Goal: Task Accomplishment & Management: Manage account settings

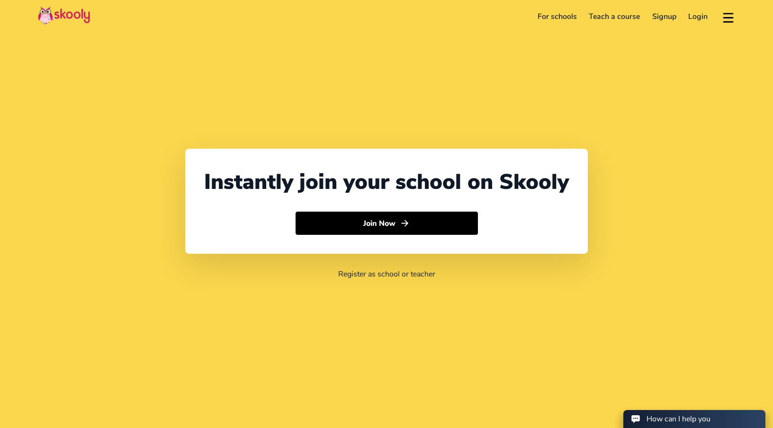
select select "61"
select select "[GEOGRAPHIC_DATA]"
select select "Australia/Sydney"
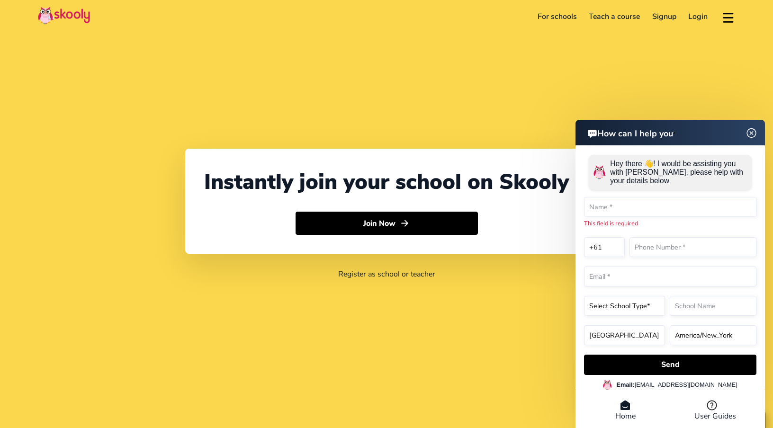
click at [748, 144] on header "How can I help you" at bounding box center [670, 133] width 189 height 26
click at [749, 134] on img at bounding box center [752, 133] width 18 height 12
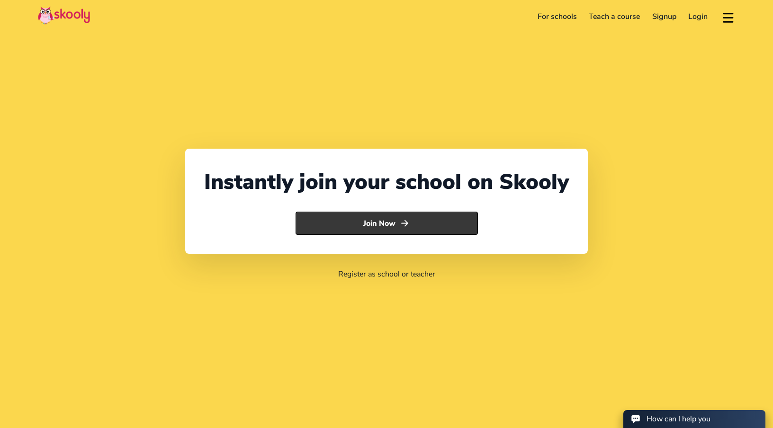
click at [400, 226] on button "Join Now" at bounding box center [387, 224] width 182 height 24
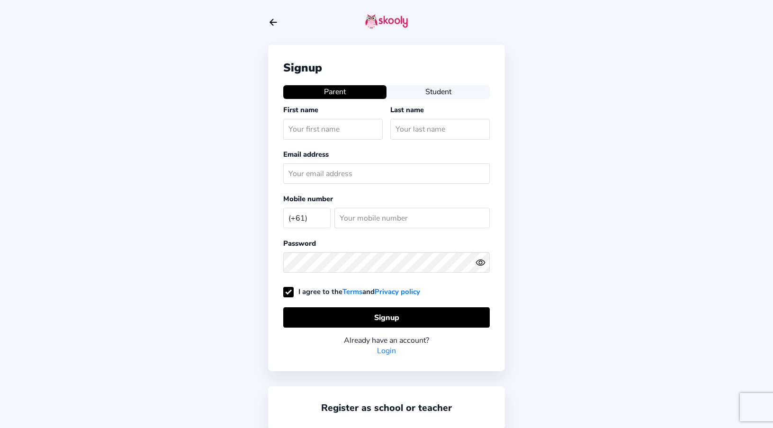
select select "AU"
type input "[EMAIL_ADDRESS][DOMAIN_NAME],"
type input "H"
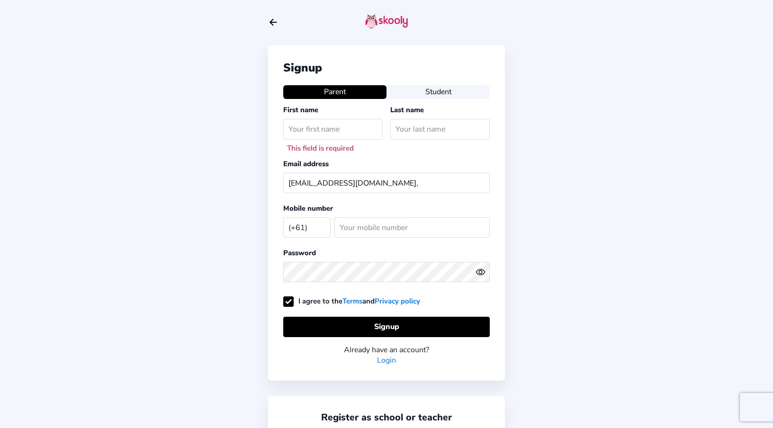
click at [580, 90] on div "Signup Parent Student First name This field is required Last name Email address…" at bounding box center [386, 232] width 773 height 464
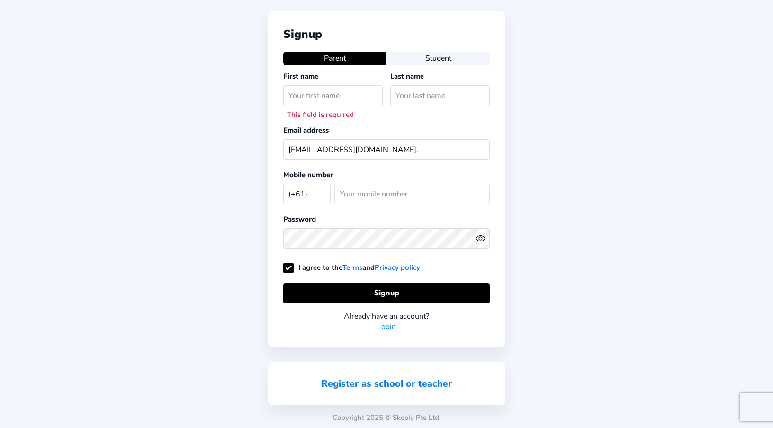
click at [402, 382] on link "Register as school or teacher" at bounding box center [386, 384] width 131 height 13
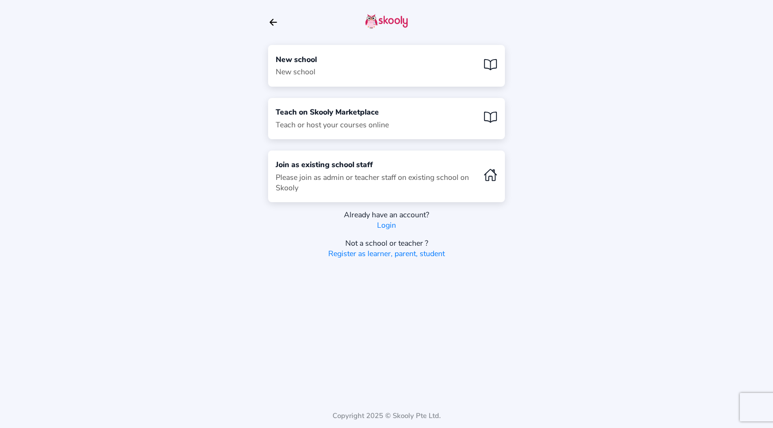
click at [372, 60] on div "New school New school" at bounding box center [386, 65] width 237 height 41
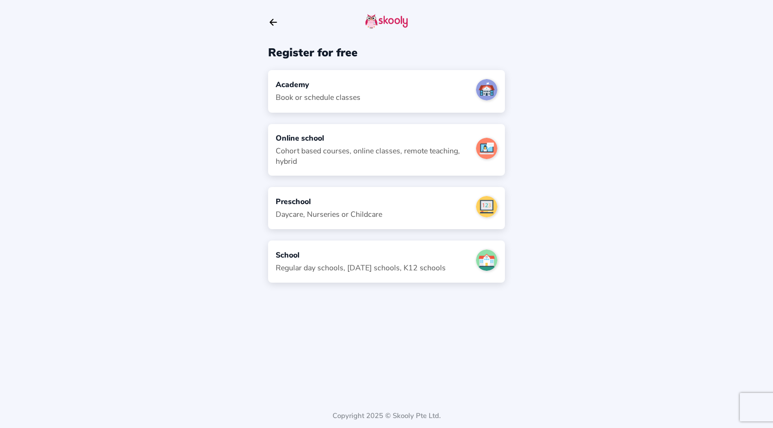
click at [315, 84] on div "Academy" at bounding box center [318, 85] width 85 height 10
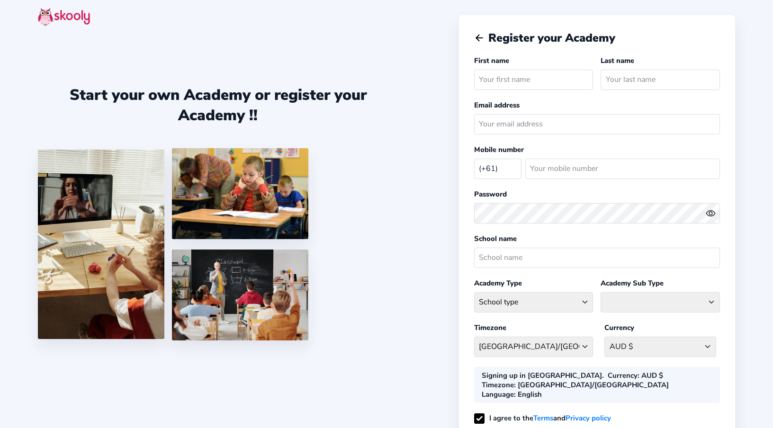
select select "AU"
type input "[EMAIL_ADDRESS][DOMAIN_NAME],"
type input "Kapi"
click at [655, 76] on input "text" at bounding box center [660, 80] width 119 height 20
type input "Art Space"
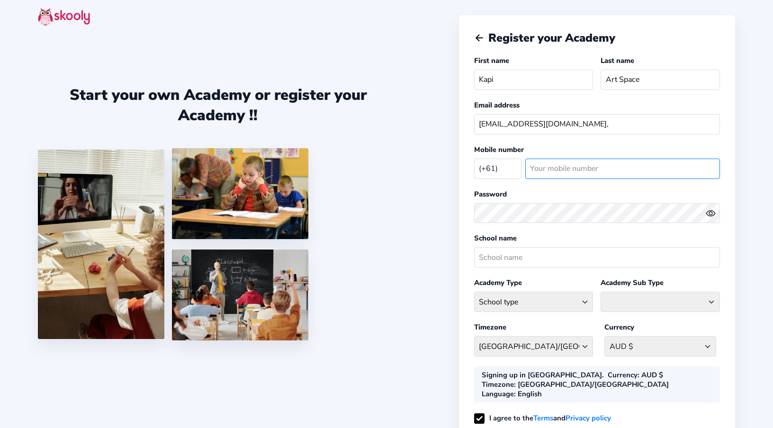
click at [550, 172] on input "number" at bounding box center [622, 169] width 195 height 20
type input "447358006"
click at [710, 213] on icon "Eye" at bounding box center [711, 213] width 10 height 10
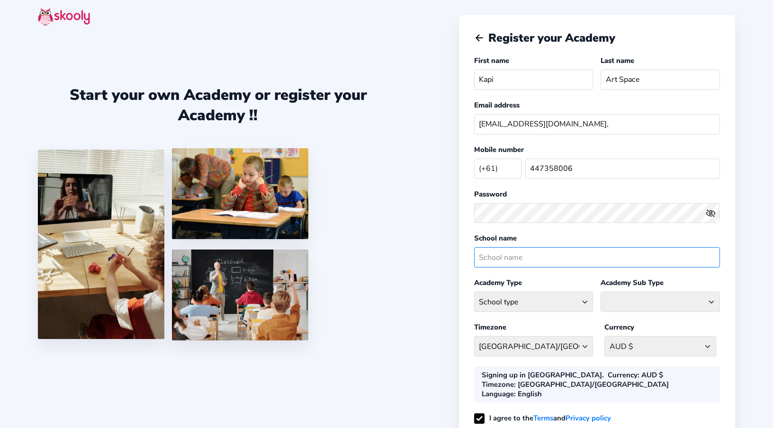
click at [498, 253] on input "text" at bounding box center [597, 257] width 246 height 20
type input "Kapi Art Studio"
drag, startPoint x: 640, startPoint y: 82, endPoint x: 623, endPoint y: 82, distance: 17.1
click at [623, 82] on input "Art Space" at bounding box center [660, 80] width 119 height 20
type input "Art Studio"
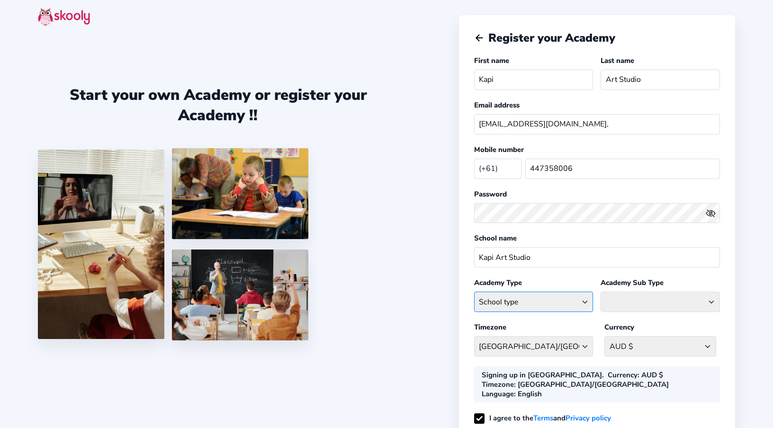
click at [583, 299] on select "School type Academic Afterschool Arts Dance Homeschool Language Martial Arts Mu…" at bounding box center [533, 302] width 119 height 20
select select "AR"
click at [667, 295] on select "Craft General Arts Painting" at bounding box center [660, 302] width 119 height 20
select select "AR"
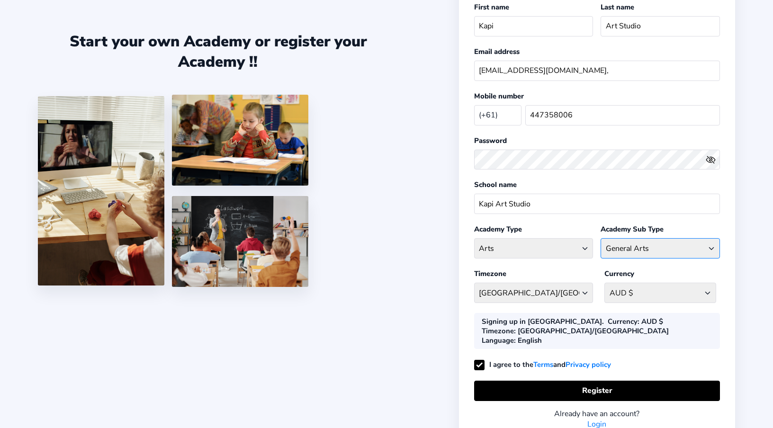
scroll to position [57, 0]
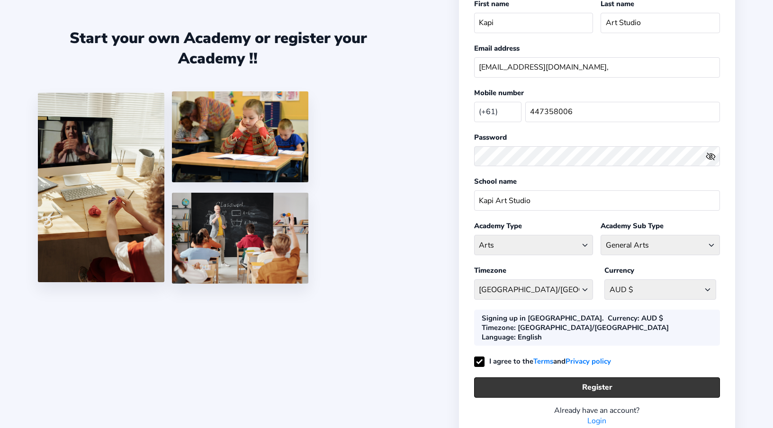
click at [634, 378] on button "Register" at bounding box center [597, 388] width 246 height 20
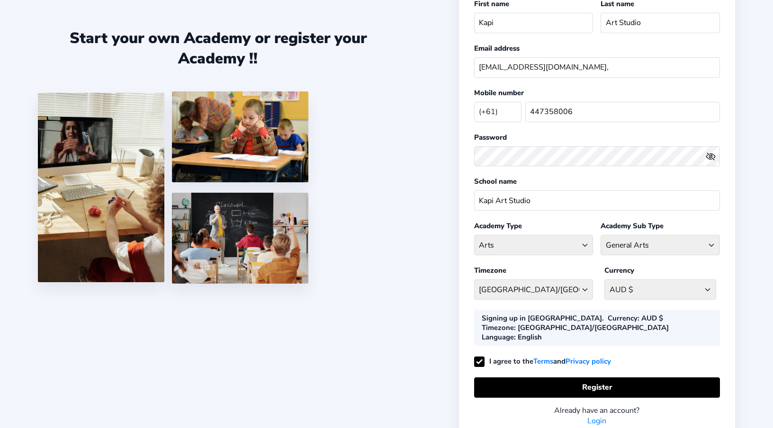
click at [595, 416] on link "Login" at bounding box center [596, 421] width 19 height 10
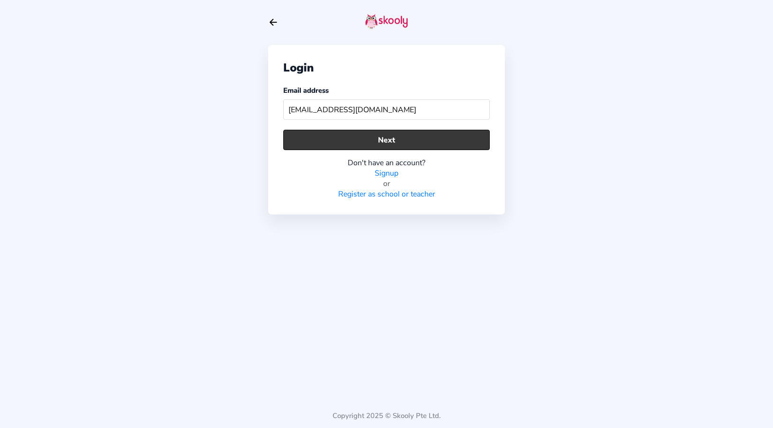
type input "kapiartspace@gmail.com"
click at [403, 145] on button "Next" at bounding box center [386, 140] width 207 height 20
click at [385, 140] on button "Next" at bounding box center [386, 140] width 207 height 20
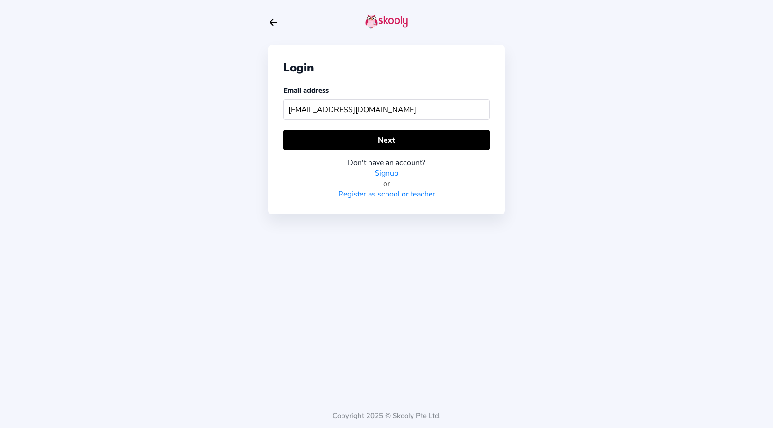
click at [387, 171] on link "Signup" at bounding box center [387, 173] width 24 height 10
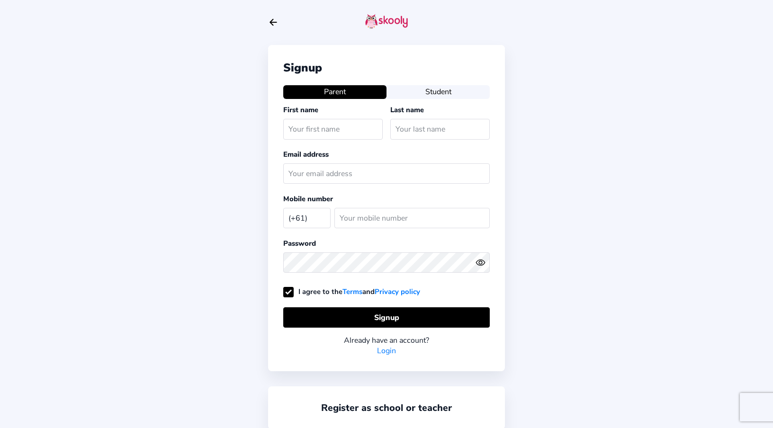
select select "AU"
click at [323, 129] on input "text" at bounding box center [332, 129] width 99 height 20
click at [377, 174] on input "kapiartspace@gmail.co," at bounding box center [386, 173] width 207 height 20
type input "kapiartspace@gmail.com"
click at [333, 132] on input "text" at bounding box center [332, 129] width 99 height 20
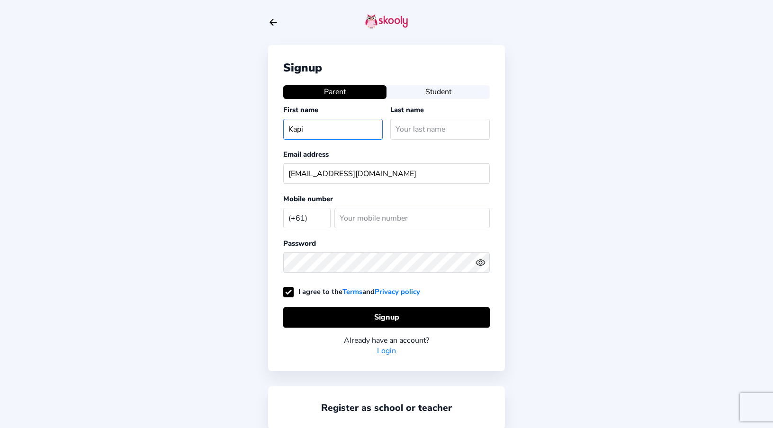
type input "Kapi"
click at [400, 128] on input "text" at bounding box center [439, 129] width 99 height 20
type input "Art Space"
click at [362, 213] on input "number" at bounding box center [411, 218] width 155 height 20
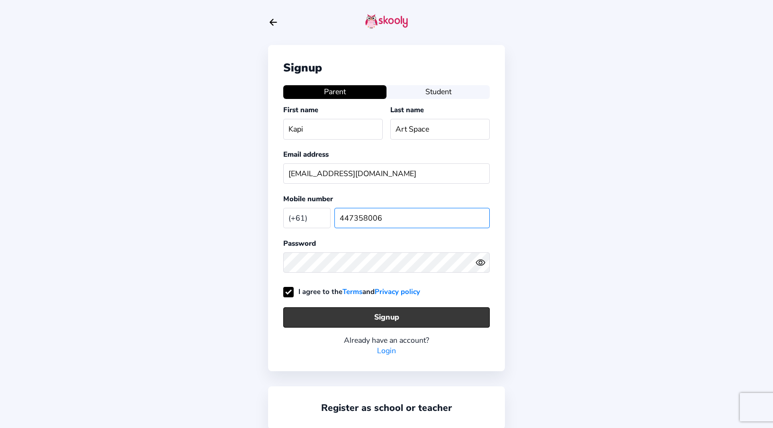
type input "447358006"
click at [395, 318] on button "Signup" at bounding box center [386, 317] width 207 height 20
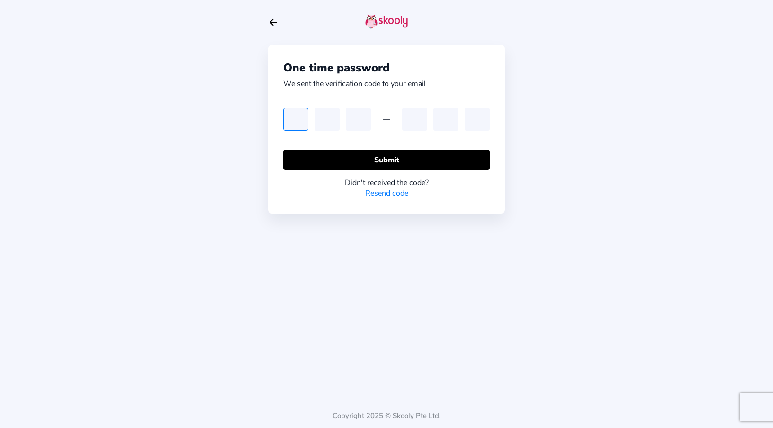
type input "7"
type input "2"
type input "1"
type input "8"
type input "3"
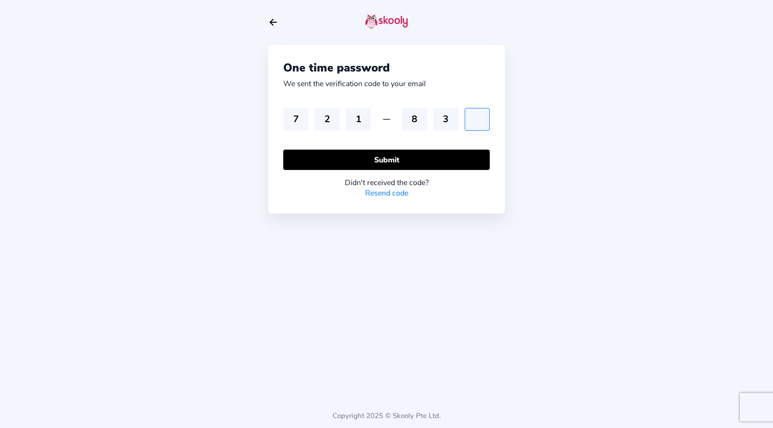
type input "8"
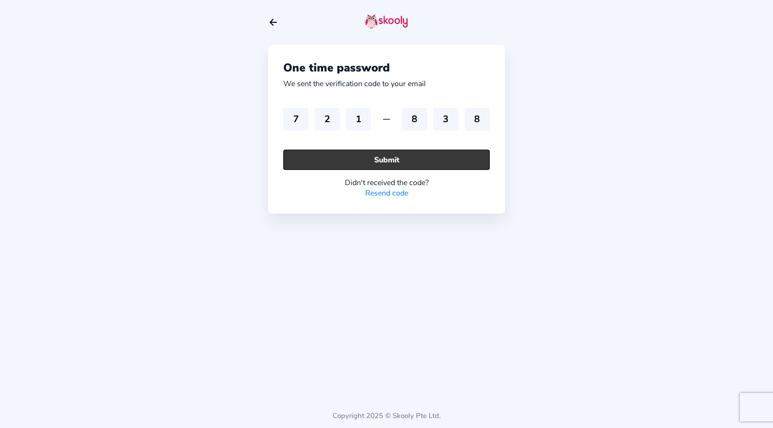
click at [454, 164] on button "Submit" at bounding box center [386, 160] width 207 height 20
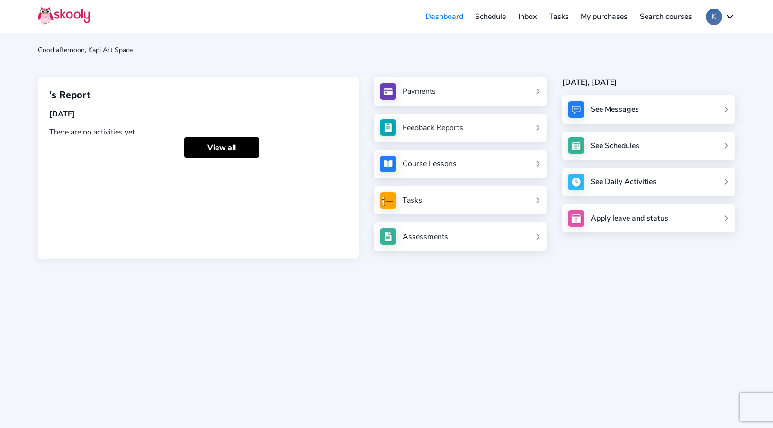
click at [485, 18] on link "Schedule" at bounding box center [490, 16] width 43 height 15
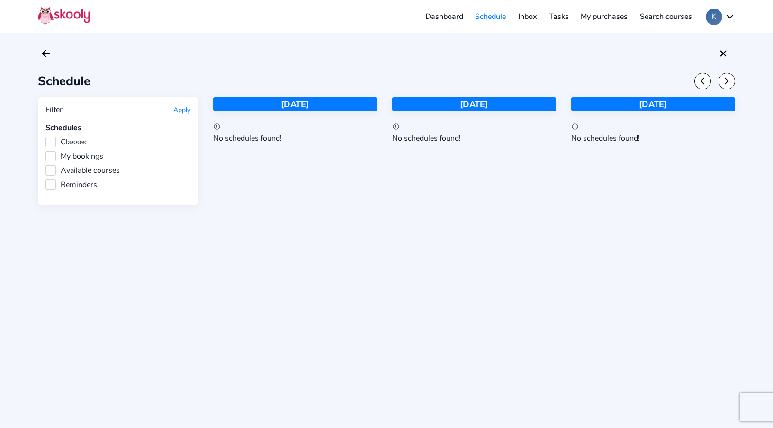
click at [48, 142] on label "Classes" at bounding box center [65, 142] width 41 height 10
click at [45, 137] on input "Classes" at bounding box center [45, 137] width 0 height 0
click at [614, 107] on div "24 Aug 2025" at bounding box center [653, 104] width 164 height 14
click at [45, 48] on icon "Arrow Back" at bounding box center [45, 53] width 11 height 11
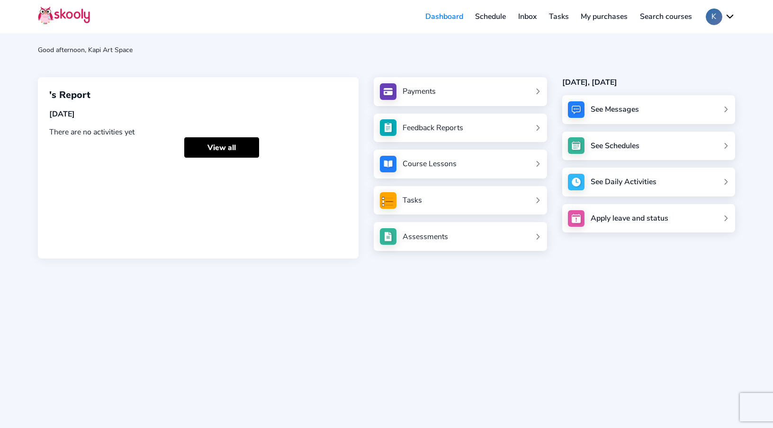
click at [483, 164] on link "Course Lessons" at bounding box center [460, 164] width 161 height 17
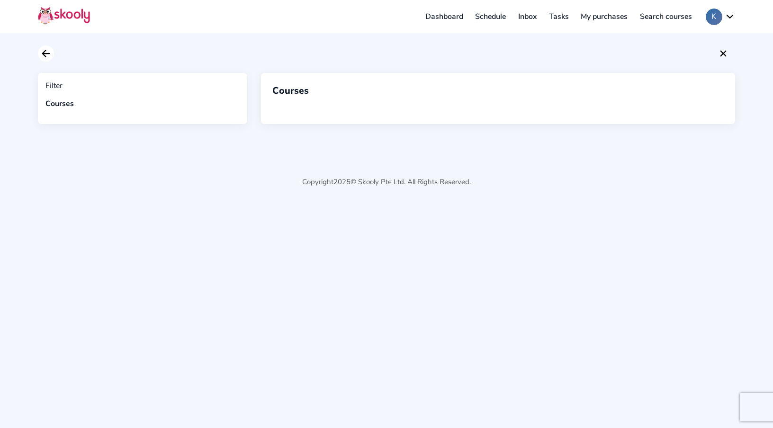
click at [48, 53] on icon "Arrow Back" at bounding box center [45, 53] width 11 height 11
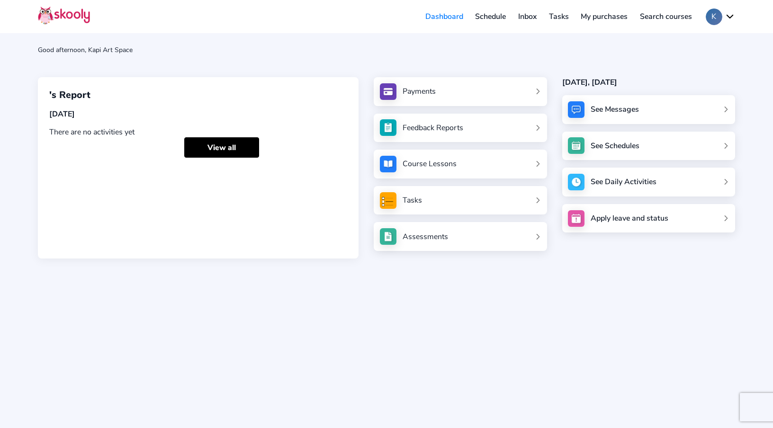
click at [67, 13] on img at bounding box center [64, 15] width 52 height 18
click at [716, 19] on button "K" at bounding box center [720, 17] width 29 height 17
click at [364, 61] on div "Good afternoon, Kapi Art Space 's Report Today There are no activities yet View…" at bounding box center [386, 214] width 773 height 428
click at [201, 151] on link "View all" at bounding box center [221, 147] width 75 height 20
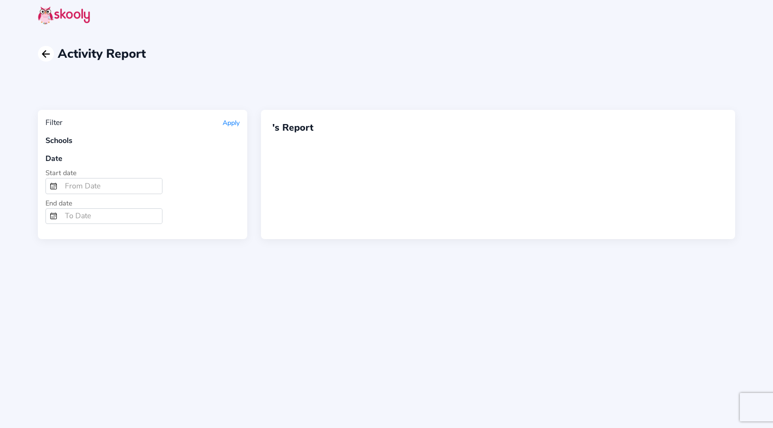
click at [48, 53] on icon "Arrow Back" at bounding box center [45, 53] width 11 height 11
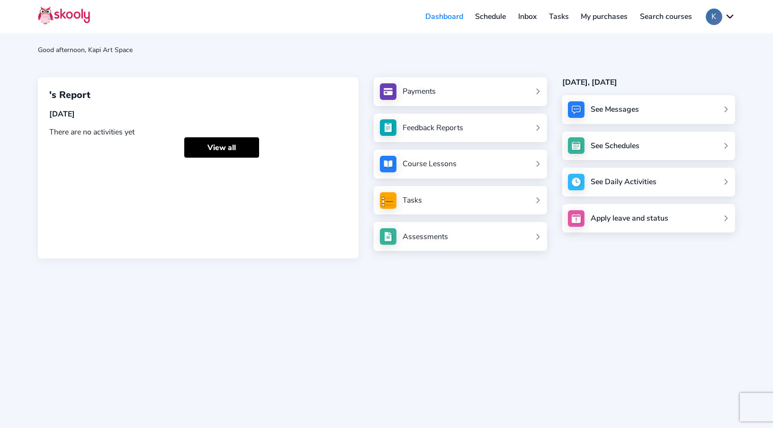
click at [487, 17] on link "Schedule" at bounding box center [490, 16] width 43 height 15
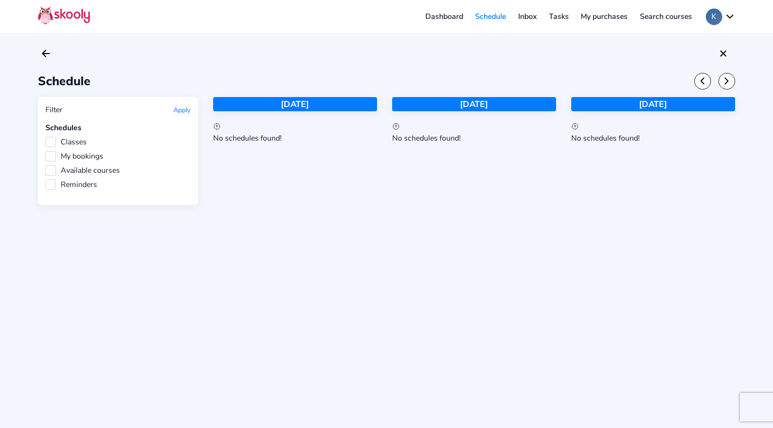
click at [53, 142] on label "Classes" at bounding box center [65, 142] width 41 height 10
click at [45, 137] on input "Classes" at bounding box center [45, 137] width 0 height 0
click at [53, 142] on label "Classes" at bounding box center [65, 142] width 41 height 10
click at [45, 137] on input "Classes" at bounding box center [45, 137] width 0 height 0
click at [72, 15] on img at bounding box center [64, 15] width 52 height 18
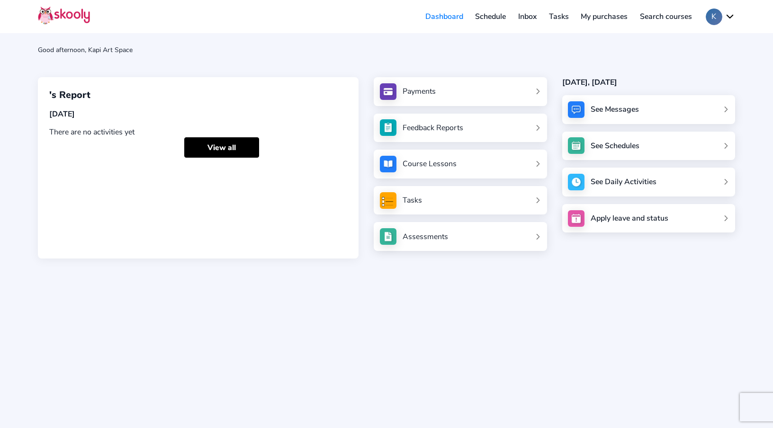
click at [47, 92] on div "'s Report Today There are no activities yet View all" at bounding box center [198, 167] width 321 height 181
click at [728, 17] on button "K" at bounding box center [720, 17] width 29 height 17
click at [695, 39] on span "My account" at bounding box center [690, 41] width 39 height 14
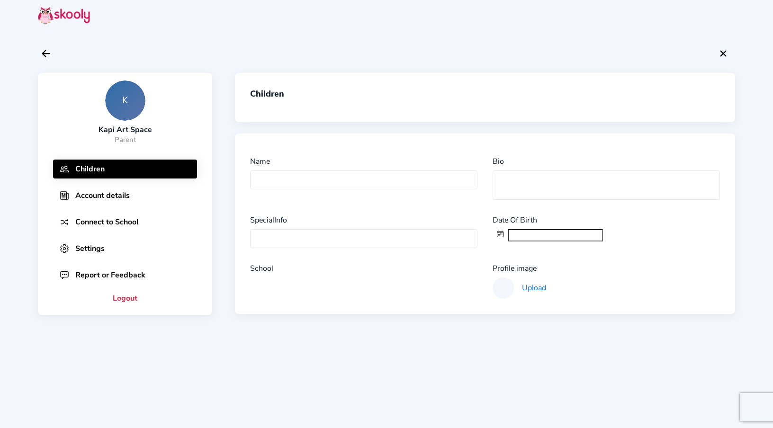
click at [112, 220] on button "Connect to School" at bounding box center [125, 222] width 144 height 19
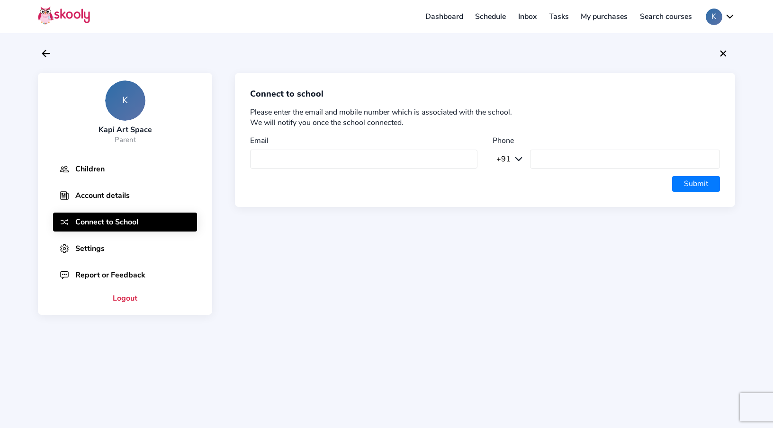
click at [357, 71] on div "K Kapi Art Space Parent Children Account details Connect to School Settings Rep…" at bounding box center [386, 214] width 773 height 428
click at [101, 198] on button "Account details" at bounding box center [125, 195] width 144 height 19
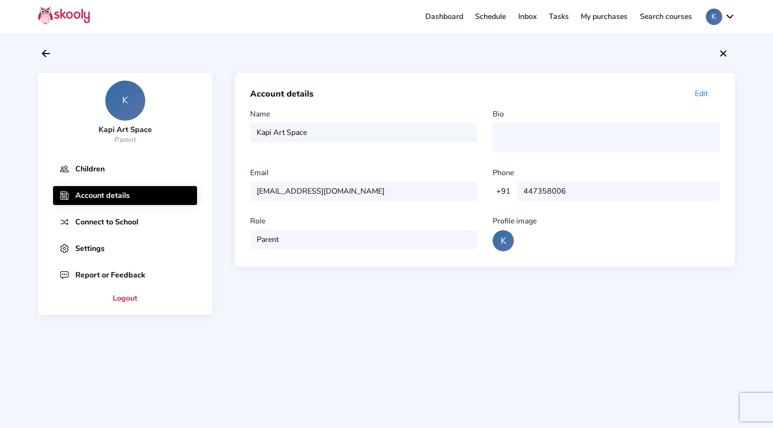
click at [374, 241] on div "Role Parent" at bounding box center [367, 234] width 235 height 36
click at [698, 95] on span "Edit" at bounding box center [701, 94] width 13 height 10
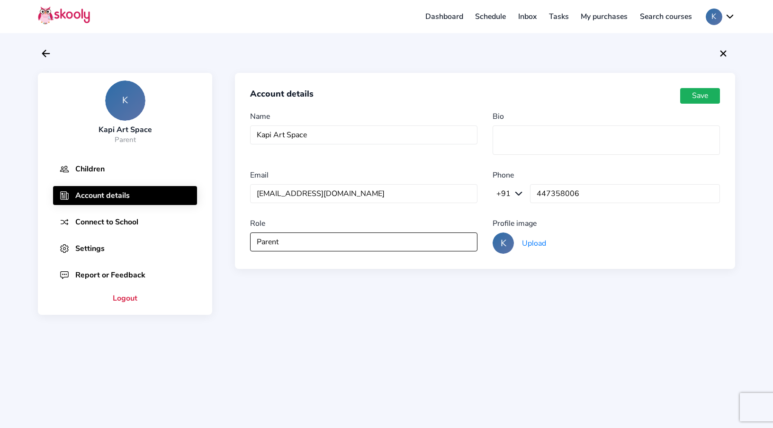
click at [294, 239] on input "Parent" at bounding box center [363, 242] width 227 height 19
drag, startPoint x: 294, startPoint y: 239, endPoint x: 232, endPoint y: 236, distance: 61.7
click at [232, 236] on div "Account details Save Name Kapi Art Space Bio Email kapiartspace@gmail.com Phone…" at bounding box center [473, 194] width 523 height 242
click at [628, 221] on div "Profile image" at bounding box center [606, 223] width 227 height 10
click at [92, 247] on button "Settings" at bounding box center [125, 248] width 144 height 19
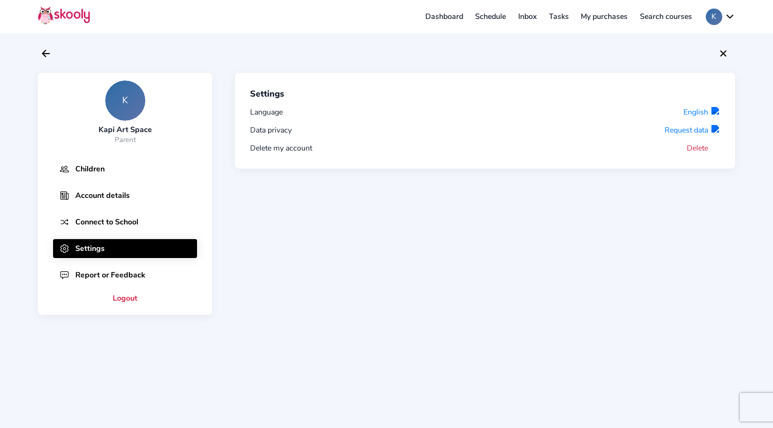
click at [699, 146] on button "Delete" at bounding box center [703, 148] width 33 height 10
click at [698, 145] on button "Delete" at bounding box center [703, 148] width 33 height 10
click at [689, 146] on button "Delete" at bounding box center [703, 148] width 33 height 10
click at [524, 276] on div "Settings Language English Data privacy Request data Delete my account Delete" at bounding box center [473, 194] width 523 height 242
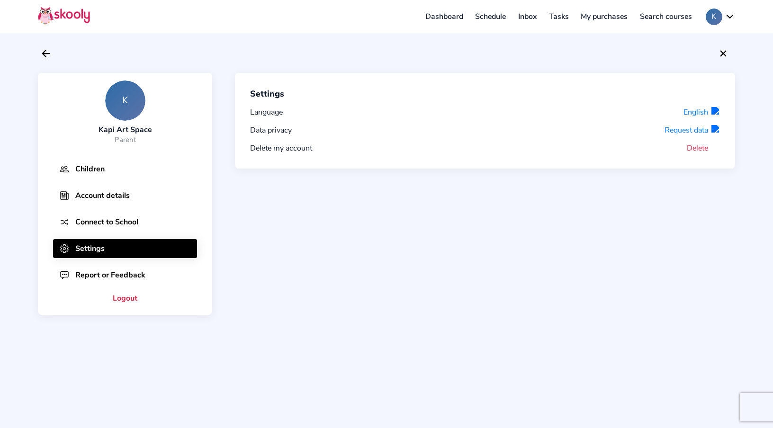
click at [696, 145] on button "Delete" at bounding box center [703, 148] width 33 height 10
click at [699, 149] on button "Delete" at bounding box center [703, 148] width 33 height 10
click at [692, 147] on button "Delete" at bounding box center [703, 148] width 33 height 10
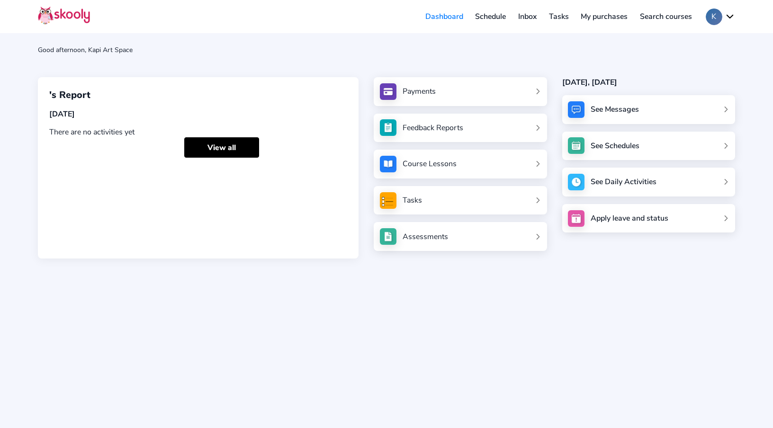
click at [728, 15] on button "K" at bounding box center [720, 17] width 29 height 17
click at [704, 39] on span "My account" at bounding box center [690, 41] width 39 height 14
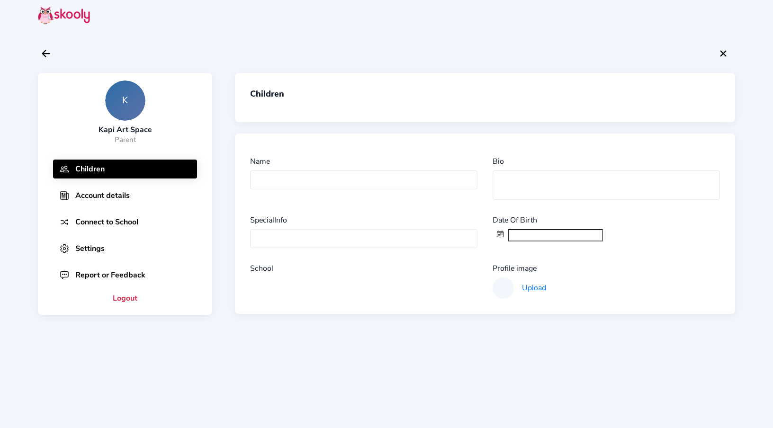
click at [94, 247] on button "Settings" at bounding box center [125, 248] width 144 height 19
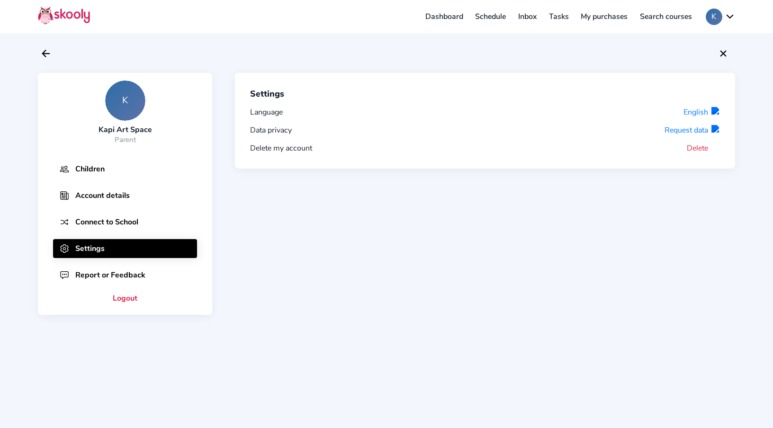
click at [695, 148] on button "Delete" at bounding box center [703, 148] width 33 height 10
click at [703, 148] on button "Delete" at bounding box center [703, 148] width 33 height 10
click at [730, 14] on button "K" at bounding box center [720, 17] width 29 height 17
click at [707, 79] on span "Contact support" at bounding box center [699, 80] width 56 height 14
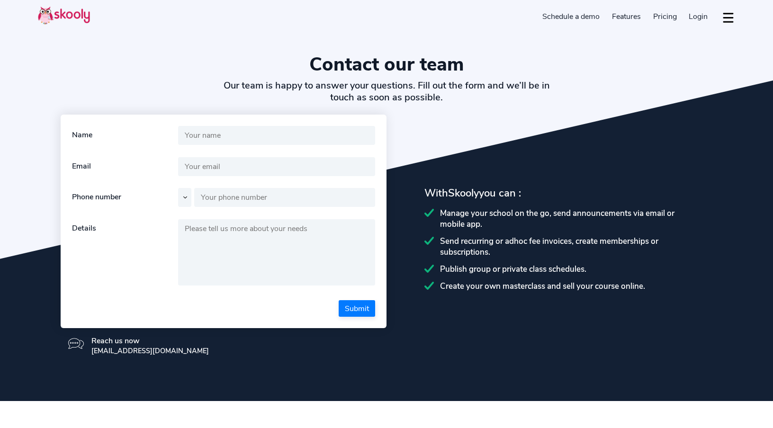
select select "en"
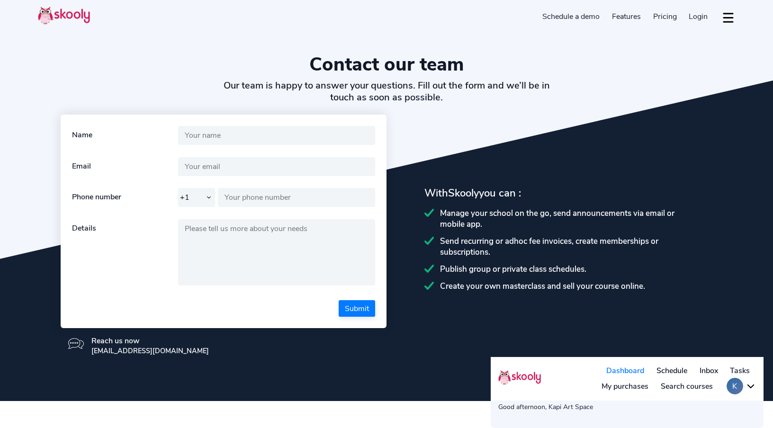
click at [622, 405] on div "Good afternoon, Kapi Art Space" at bounding box center [627, 407] width 258 height 9
click at [748, 385] on button "K" at bounding box center [741, 386] width 29 height 17
click at [606, 151] on section "Contact our team Our team is happy to answer your questions. Fill out the form …" at bounding box center [386, 200] width 773 height 401
click at [475, 127] on div "Name This field is required Email This field is required Invalid emailId Phone …" at bounding box center [386, 239] width 697 height 249
click at [61, 13] on img at bounding box center [64, 15] width 52 height 18
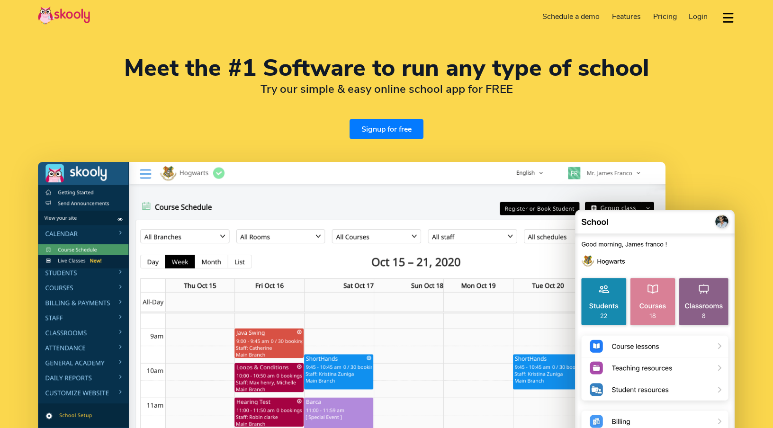
select select "en"
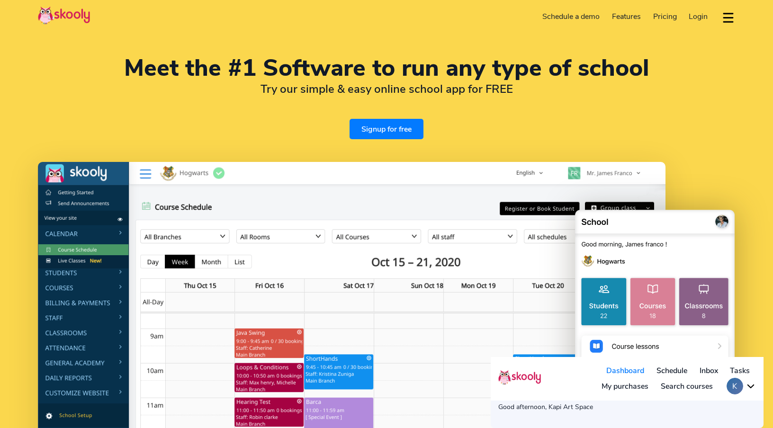
click at [699, 18] on span "Login" at bounding box center [698, 16] width 19 height 10
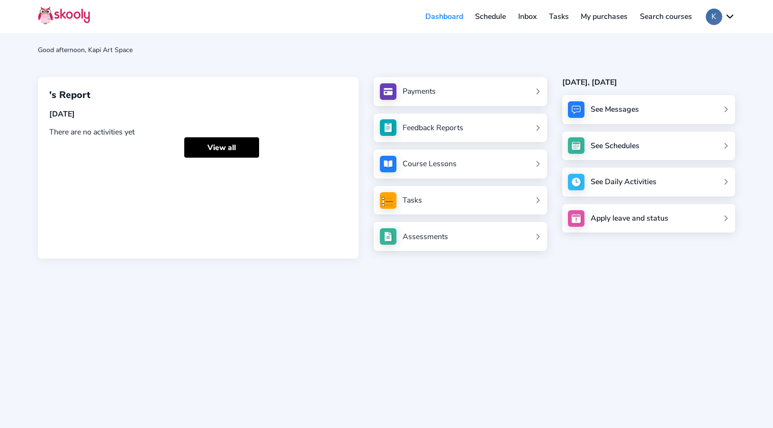
click at [724, 16] on button "K" at bounding box center [720, 17] width 29 height 17
click at [690, 59] on span "Logout" at bounding box center [683, 60] width 25 height 14
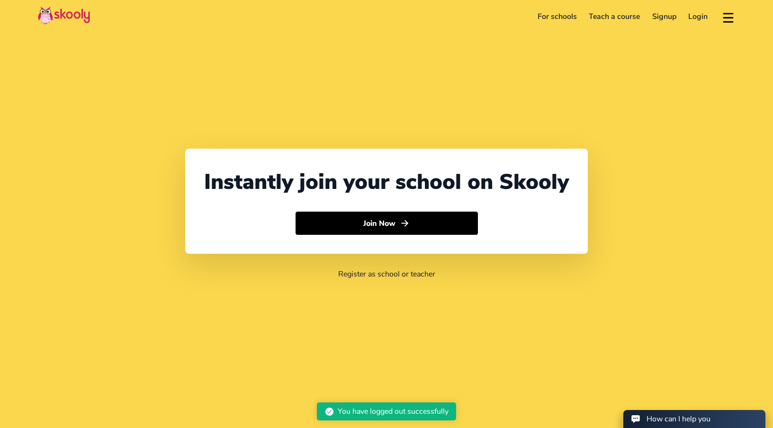
select select "61"
select select "[GEOGRAPHIC_DATA]"
select select "[GEOGRAPHIC_DATA]/[GEOGRAPHIC_DATA]"
click at [696, 14] on link "Login" at bounding box center [699, 16] width 32 height 15
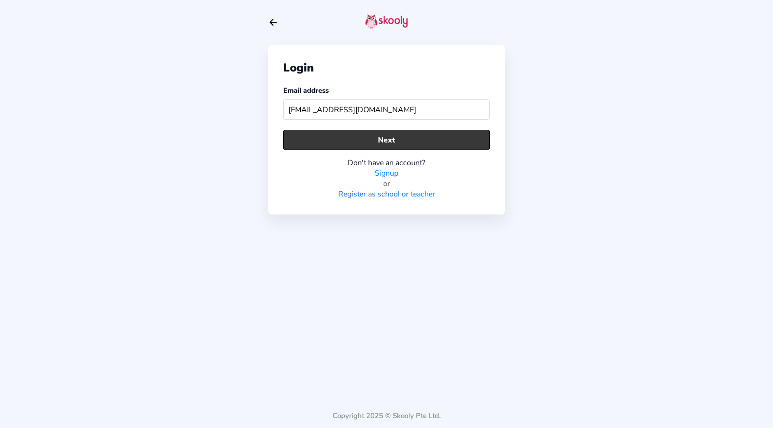
type input "[EMAIL_ADDRESS][DOMAIN_NAME]"
click at [328, 138] on button "Next" at bounding box center [386, 140] width 207 height 20
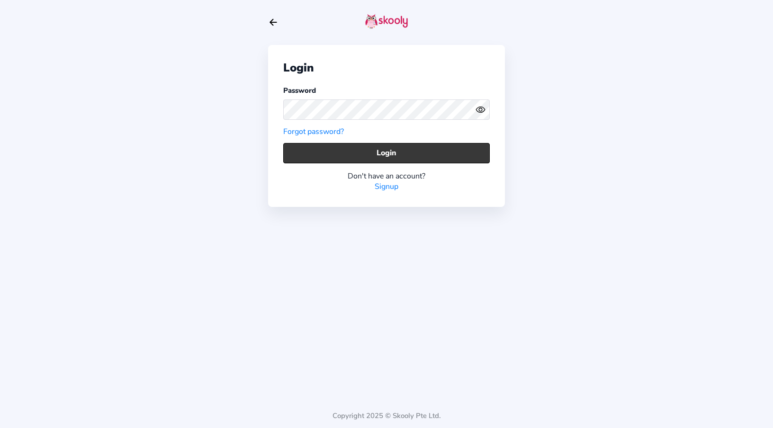
click at [369, 152] on button "Login" at bounding box center [386, 153] width 207 height 20
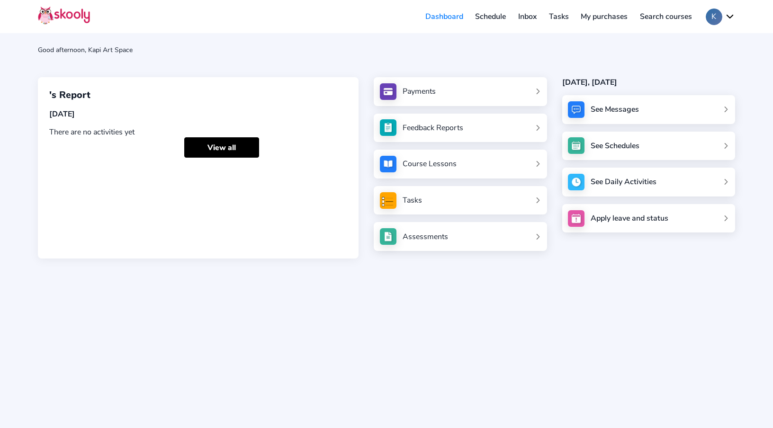
click at [729, 16] on button "K" at bounding box center [720, 17] width 29 height 17
click at [693, 44] on span "My account" at bounding box center [690, 41] width 39 height 14
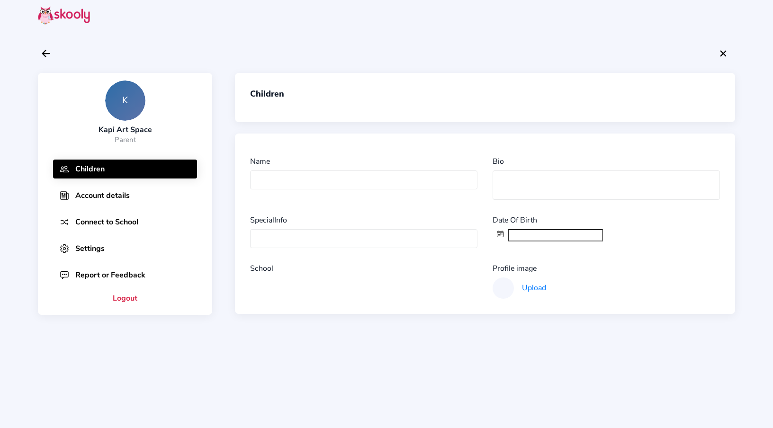
click at [91, 246] on button "Settings" at bounding box center [125, 248] width 144 height 19
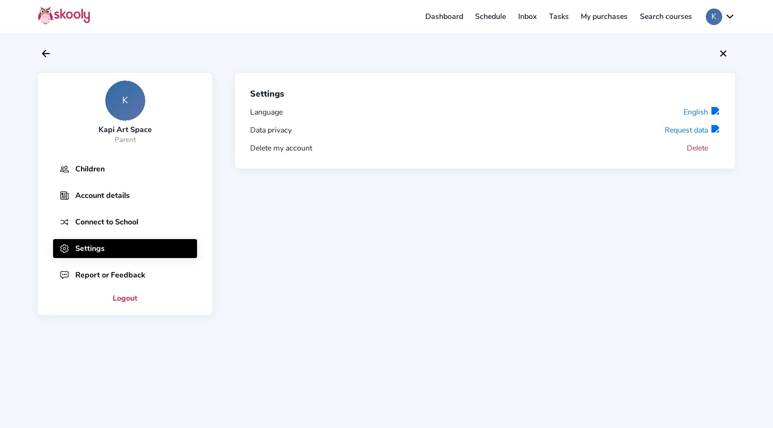
click at [695, 146] on button "Delete" at bounding box center [703, 148] width 33 height 10
click at [693, 110] on button "English" at bounding box center [702, 112] width 36 height 10
click at [699, 147] on button "Delete" at bounding box center [703, 148] width 33 height 10
click at [48, 50] on icon "Arrow Back" at bounding box center [45, 53] width 11 height 11
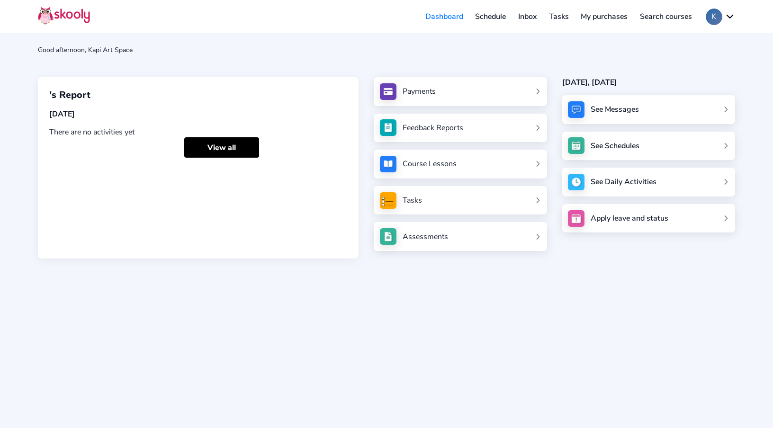
click at [44, 14] on img at bounding box center [64, 15] width 52 height 18
click at [80, 18] on img at bounding box center [64, 15] width 52 height 18
click at [728, 18] on button "K" at bounding box center [720, 17] width 29 height 17
click at [705, 80] on span "Contact support" at bounding box center [699, 80] width 56 height 14
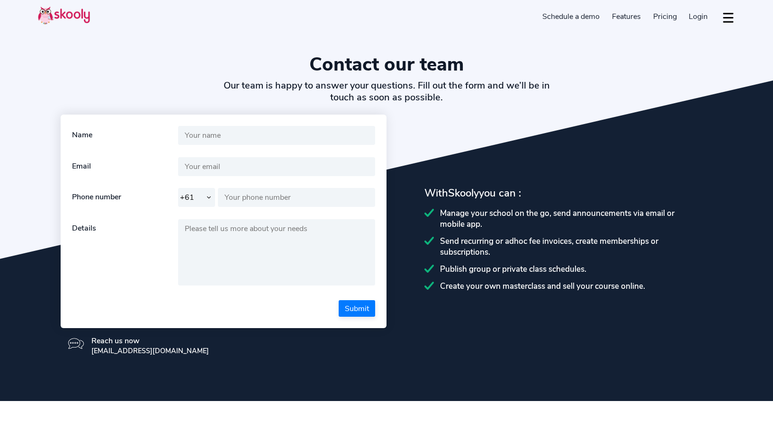
select select "61"
select select "en"
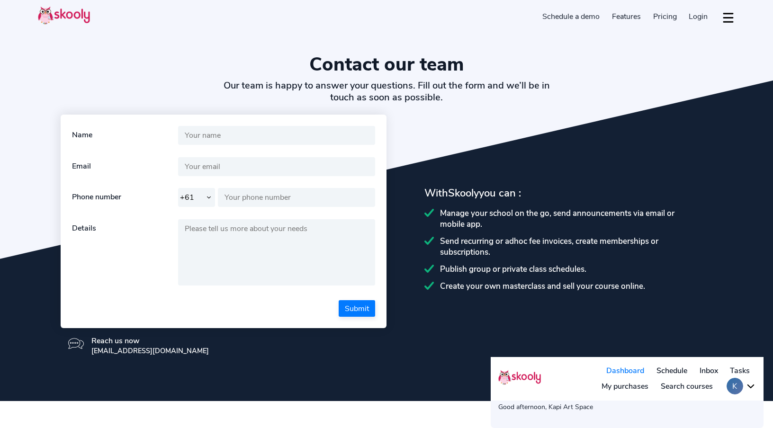
click at [750, 387] on button "K" at bounding box center [741, 386] width 29 height 17
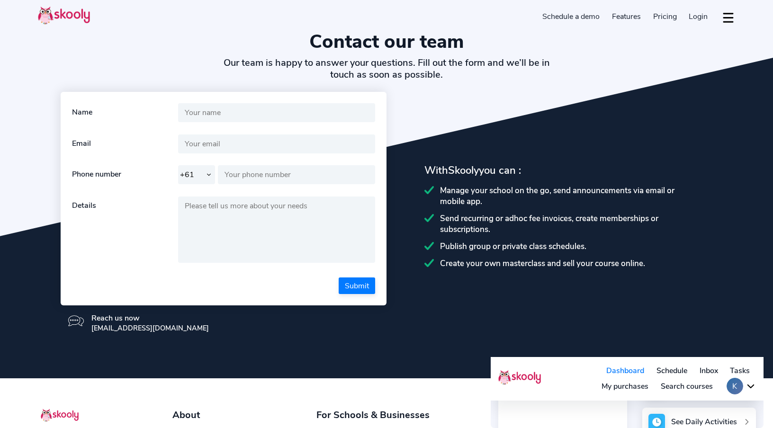
scroll to position [146, 0]
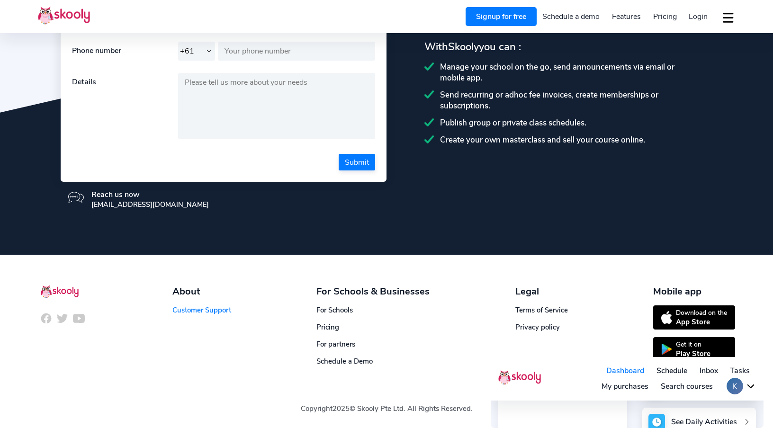
click at [202, 307] on link "Customer Support" at bounding box center [201, 310] width 59 height 9
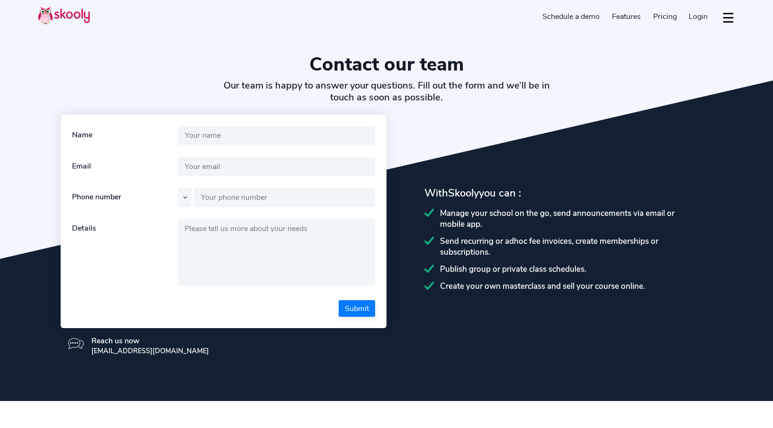
select select "en"
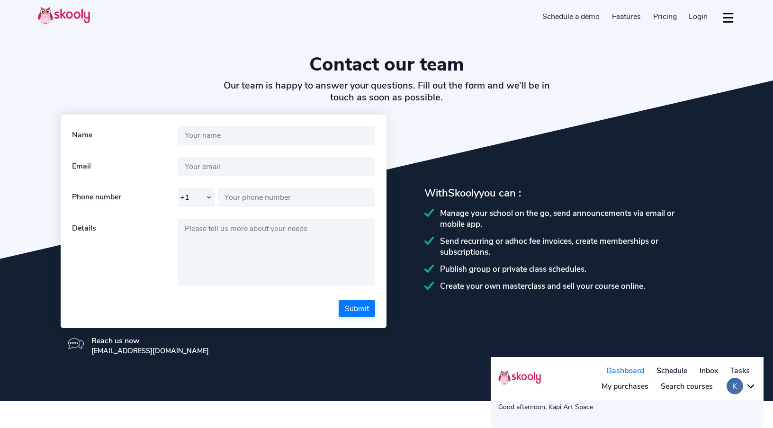
click at [726, 17] on button "dropdown menu" at bounding box center [728, 18] width 14 height 22
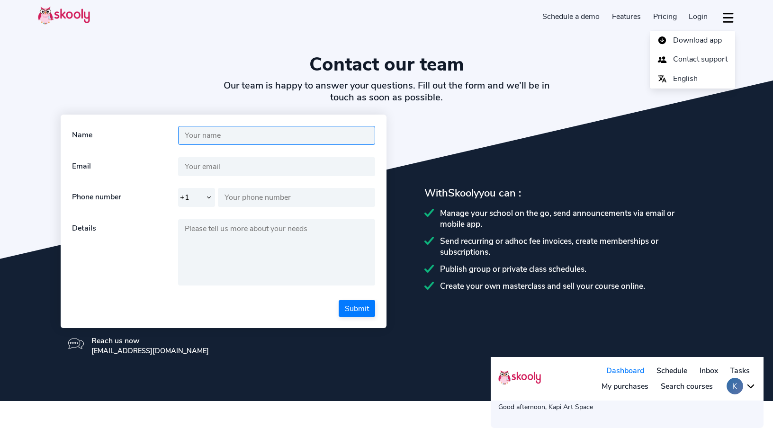
click at [244, 140] on input "text" at bounding box center [276, 135] width 197 height 19
type input "heather"
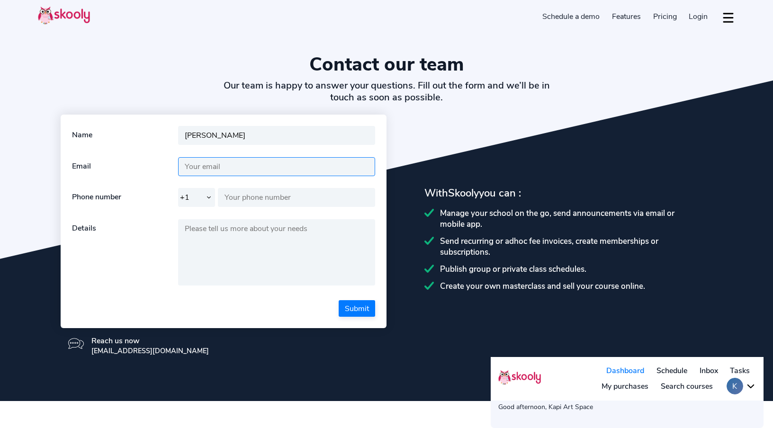
click at [202, 165] on input "text" at bounding box center [276, 166] width 197 height 19
type input "kapiartspace"
click at [730, 20] on button "dropdown menu" at bounding box center [728, 18] width 14 height 22
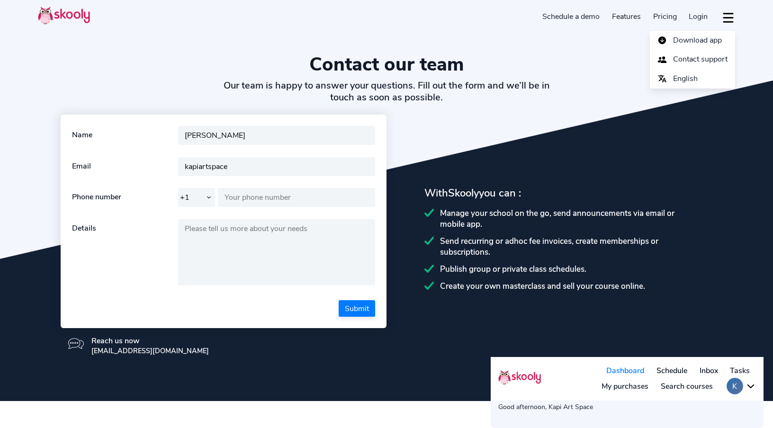
click at [555, 67] on h1 "Contact our team" at bounding box center [386, 64] width 697 height 23
click at [693, 17] on span "Login" at bounding box center [698, 16] width 19 height 10
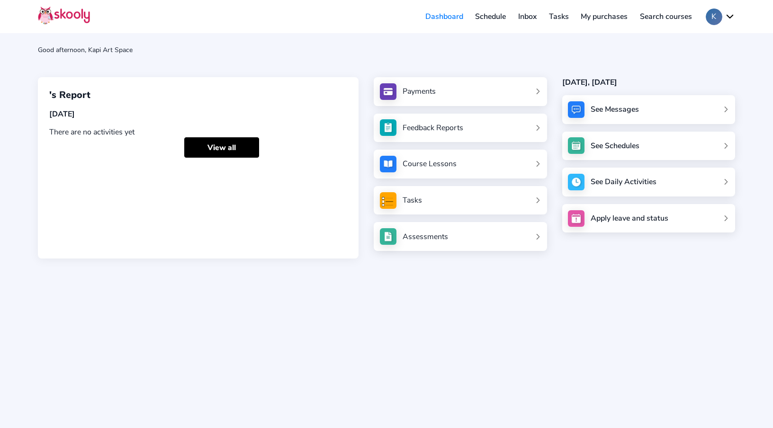
click at [726, 18] on button "K" at bounding box center [720, 17] width 29 height 17
click at [696, 45] on span "My account" at bounding box center [690, 41] width 39 height 14
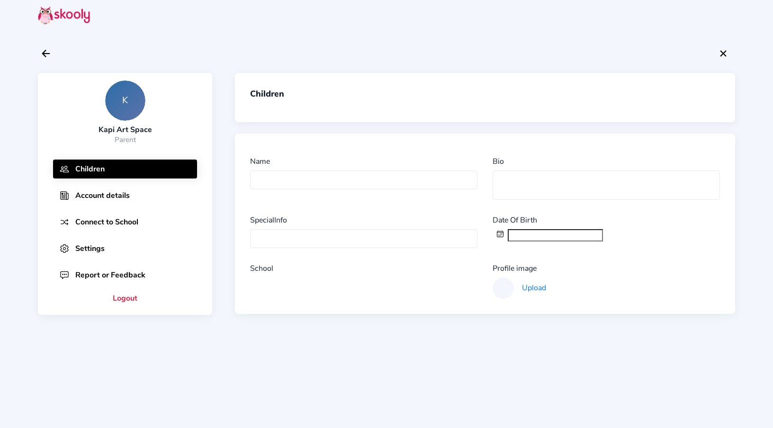
click at [126, 276] on button "Report or Feedback" at bounding box center [125, 275] width 144 height 19
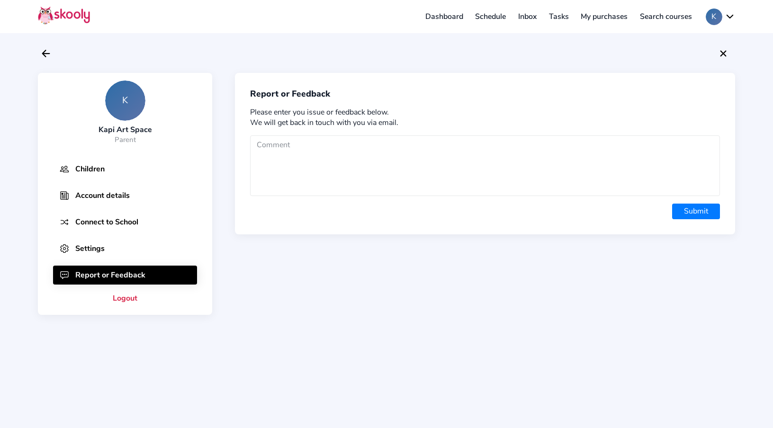
click at [104, 254] on button "Settings" at bounding box center [125, 248] width 144 height 19
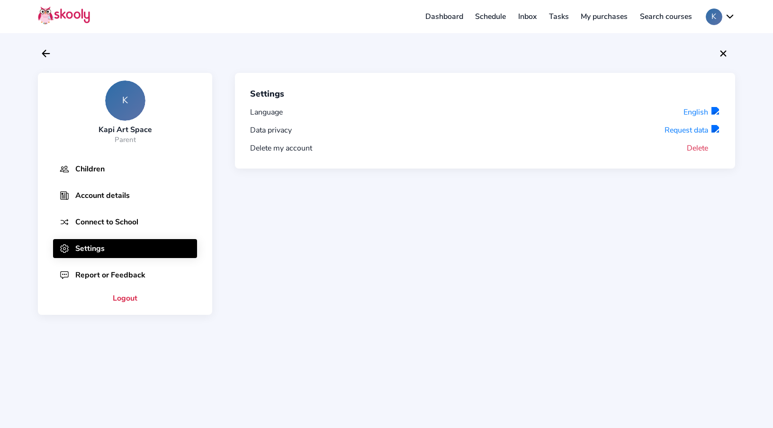
click at [694, 149] on button "Delete" at bounding box center [703, 148] width 33 height 10
click at [695, 145] on button "Delete" at bounding box center [703, 148] width 33 height 10
